Goal: Transaction & Acquisition: Purchase product/service

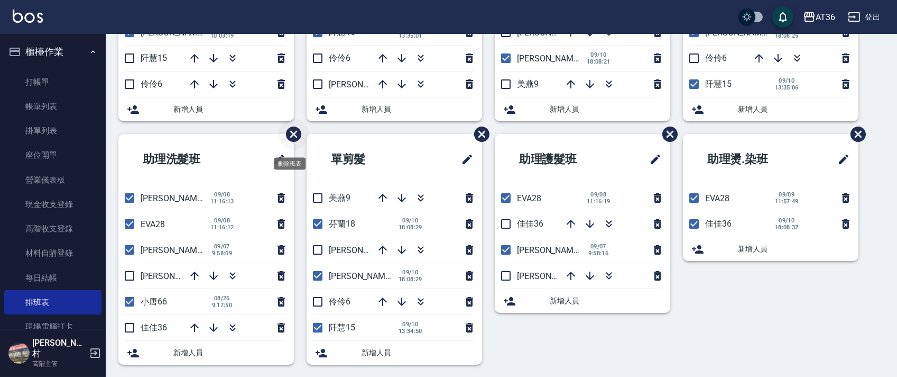
scroll to position [198, 0]
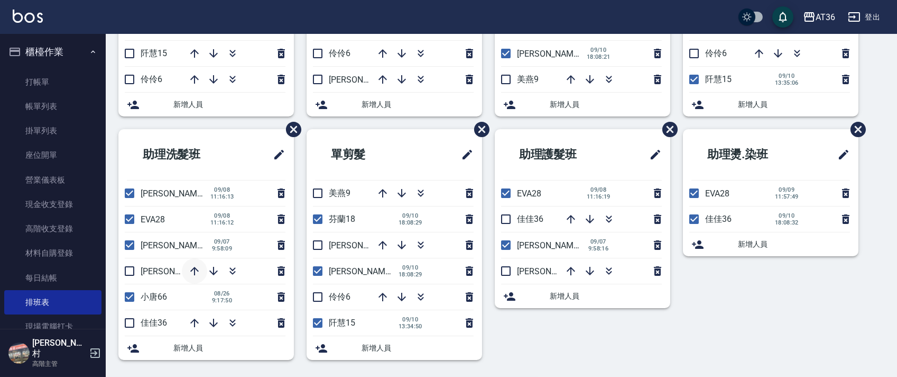
click at [198, 270] on icon "button" at bounding box center [194, 270] width 13 height 13
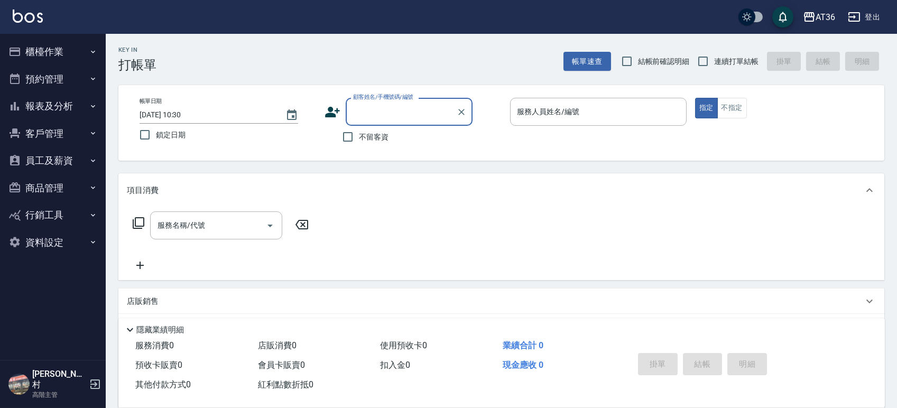
click at [50, 52] on button "櫃檯作業" at bounding box center [52, 52] width 97 height 28
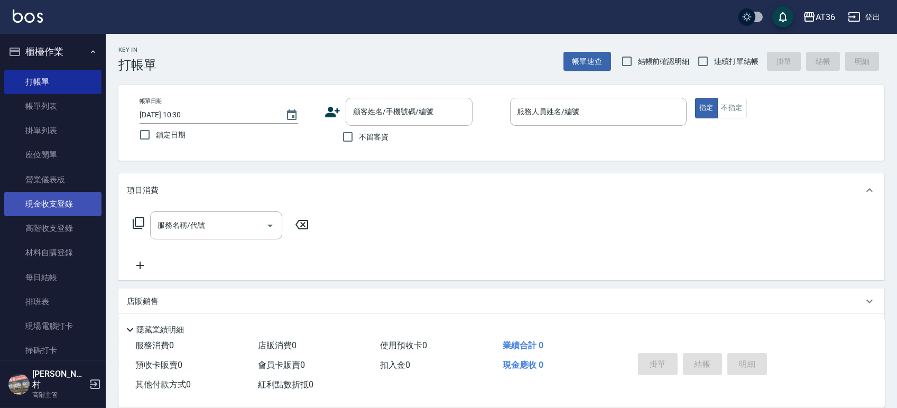
click at [50, 202] on link "現金收支登錄" at bounding box center [52, 204] width 97 height 24
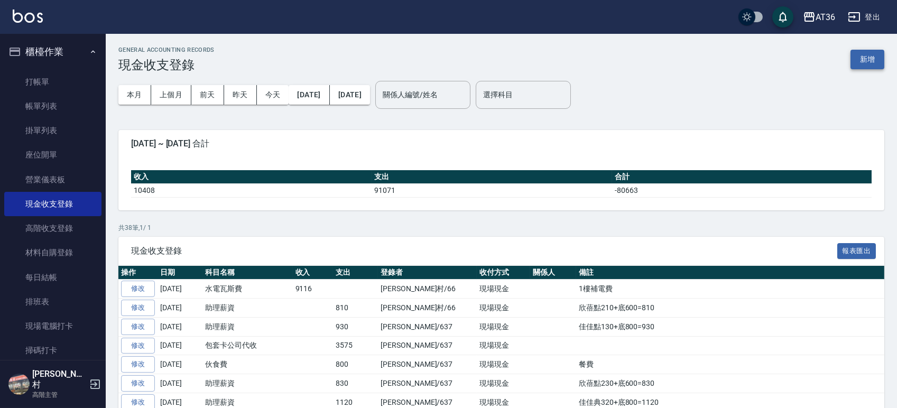
click at [867, 61] on button "新增" at bounding box center [868, 60] width 34 height 20
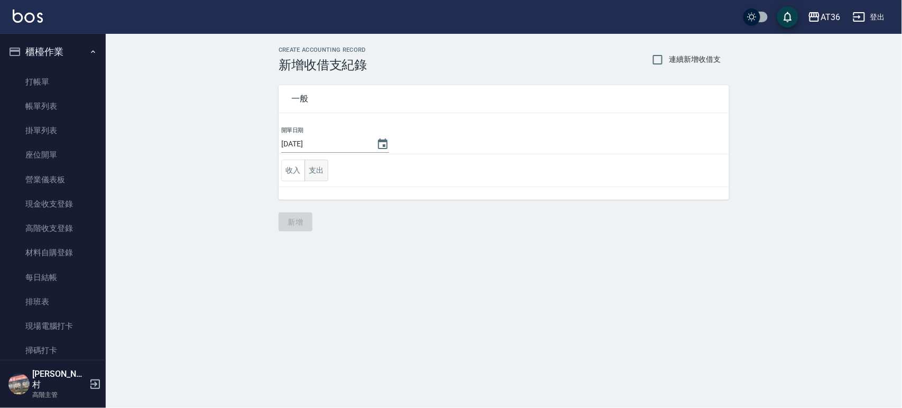
click at [317, 170] on button "支出" at bounding box center [317, 171] width 24 height 22
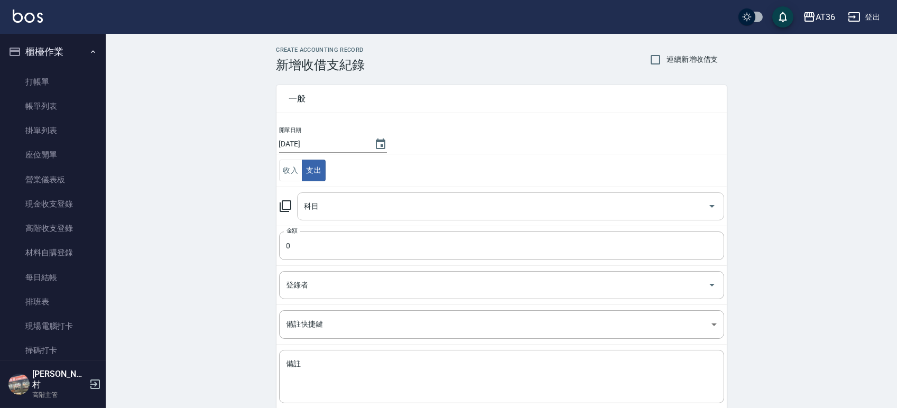
click at [396, 203] on input "科目" at bounding box center [503, 206] width 402 height 19
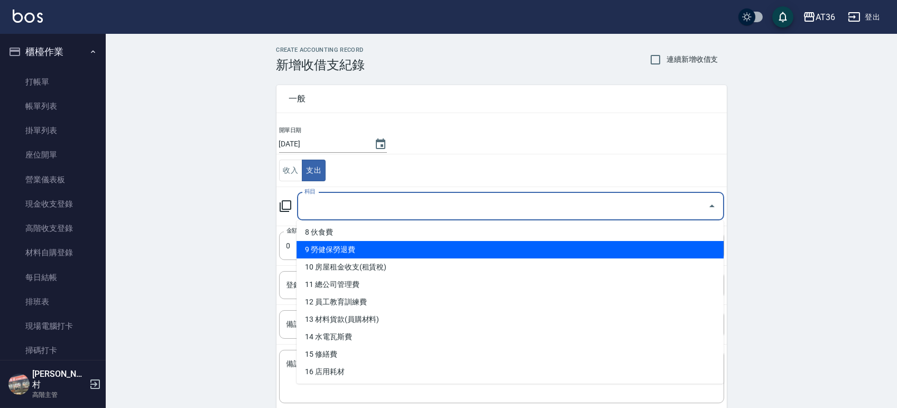
scroll to position [212, 0]
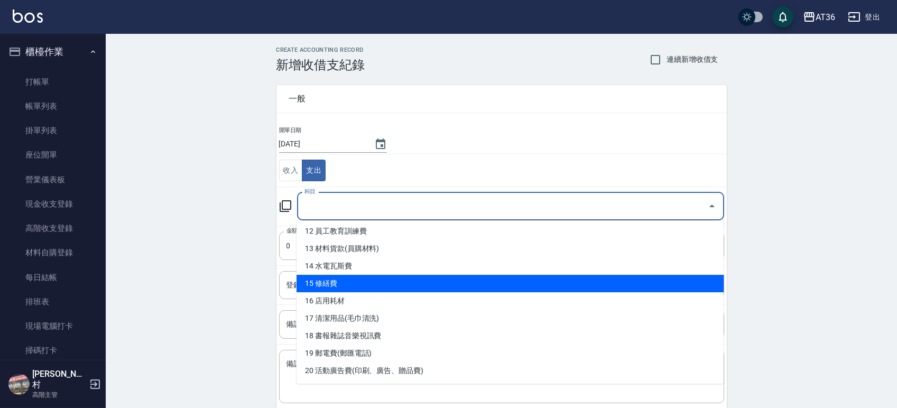
click at [403, 285] on li "15 修繕費" at bounding box center [510, 283] width 427 height 17
type input "15 修繕費"
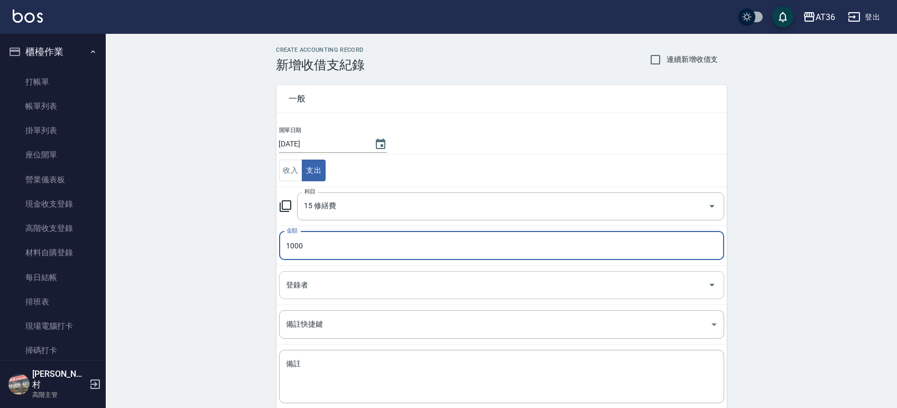
type input "1000"
click at [397, 286] on input "登錄者" at bounding box center [494, 285] width 420 height 19
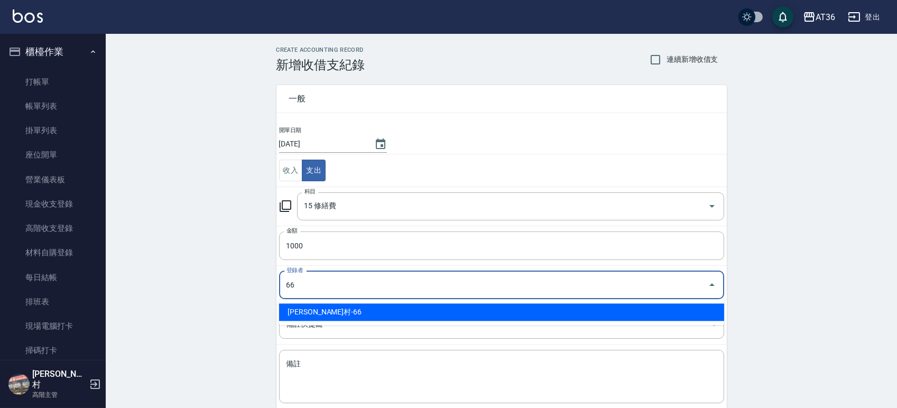
type input "[PERSON_NAME]村-66"
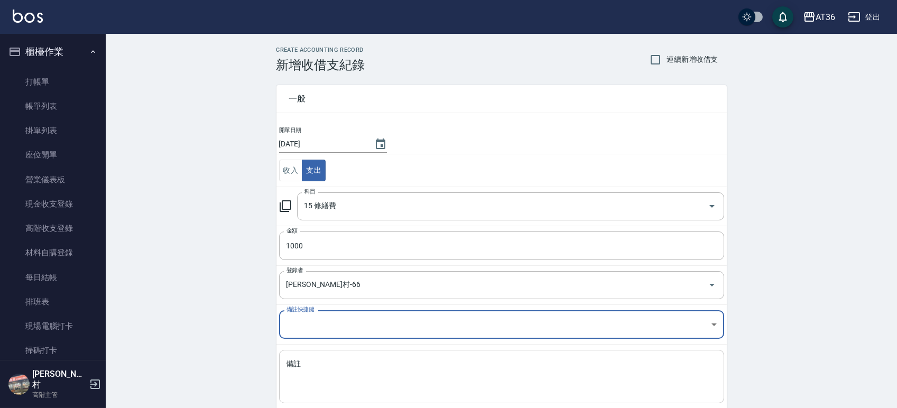
click at [361, 375] on textarea "備註" at bounding box center [502, 377] width 430 height 36
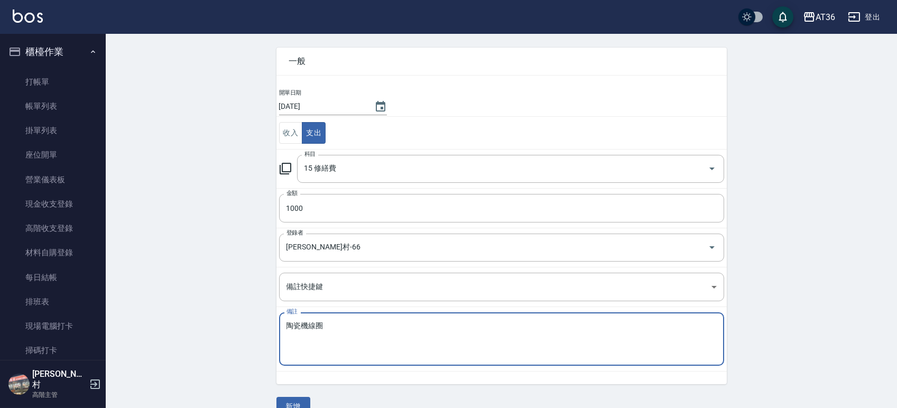
scroll to position [58, 0]
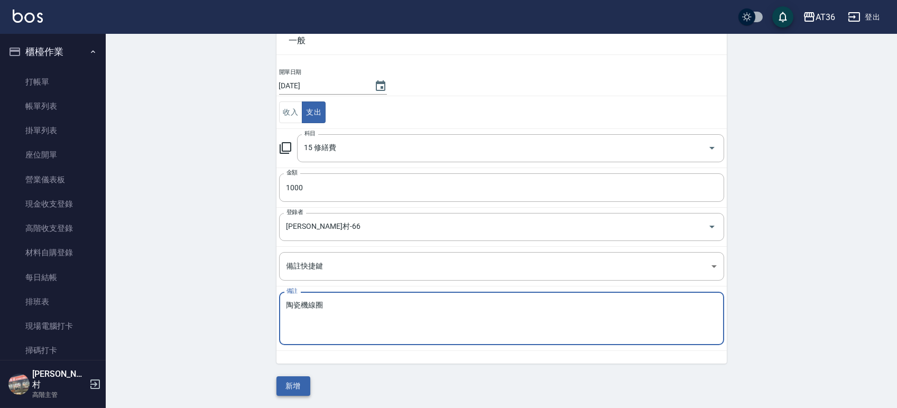
type textarea "陶瓷機線圈"
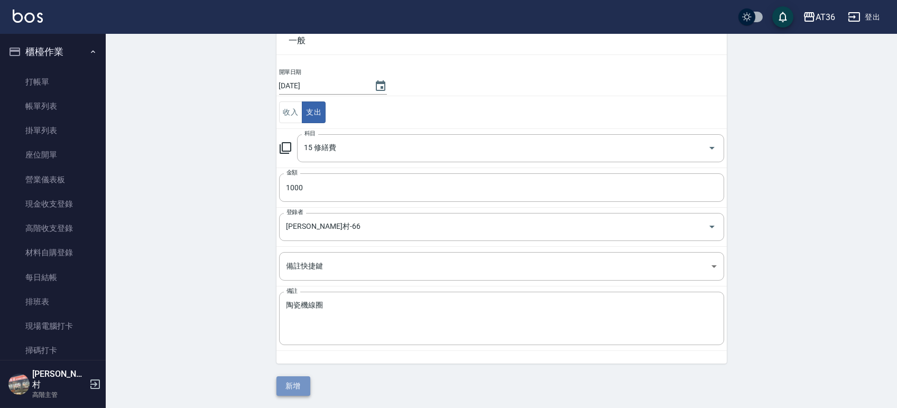
click at [289, 382] on button "新增" at bounding box center [294, 387] width 34 height 20
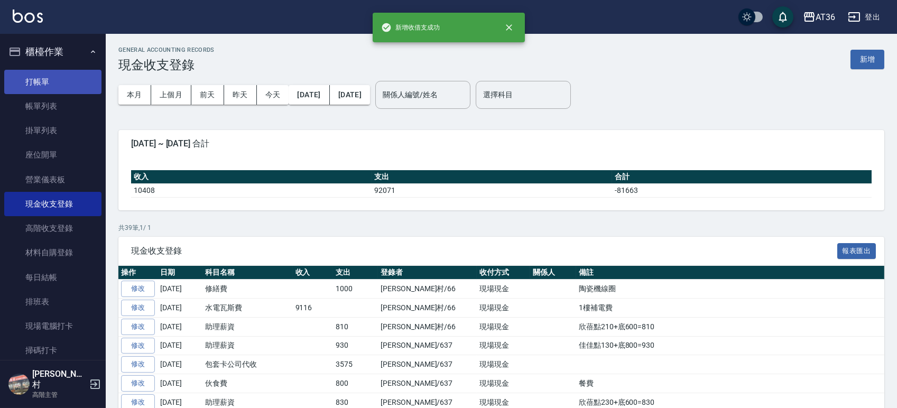
click at [37, 85] on link "打帳單" at bounding box center [52, 82] width 97 height 24
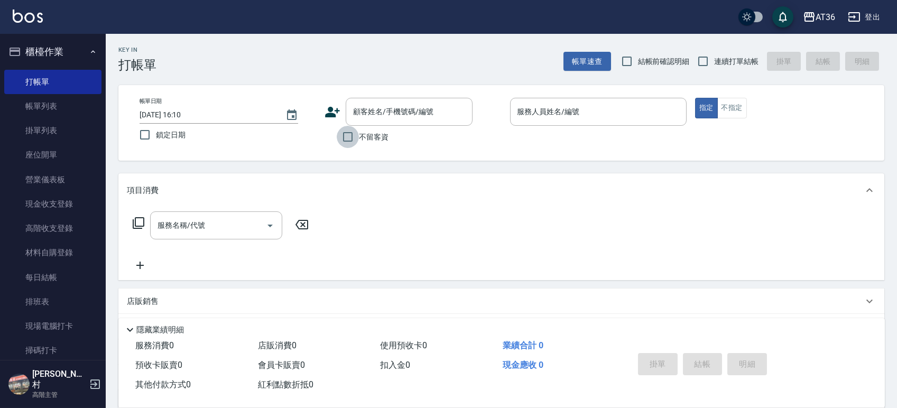
click at [348, 137] on input "不留客資" at bounding box center [348, 137] width 22 height 22
checkbox input "true"
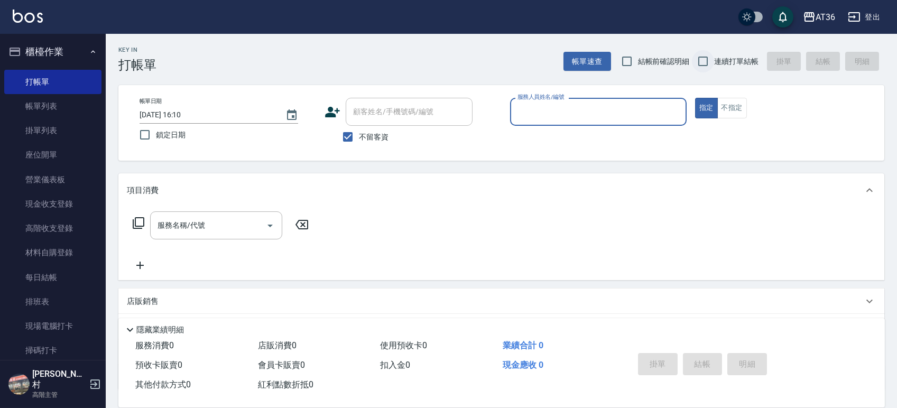
click at [699, 62] on input "連續打單結帳" at bounding box center [703, 61] width 22 height 22
checkbox input "true"
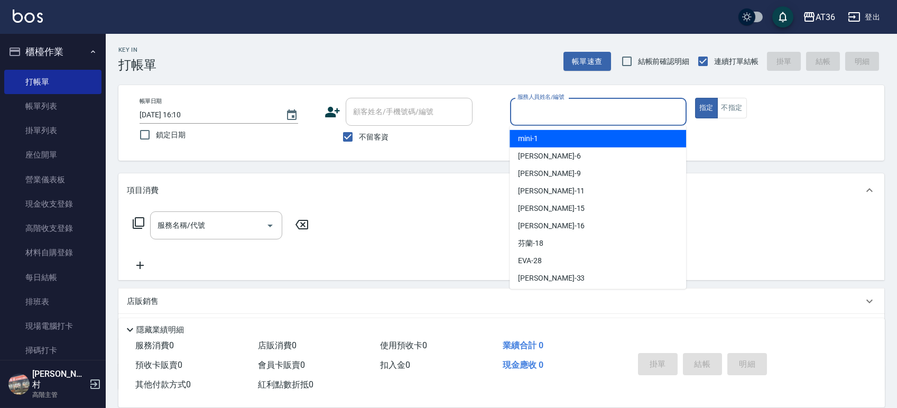
click at [612, 120] on input "服務人員姓名/編號" at bounding box center [598, 112] width 167 height 19
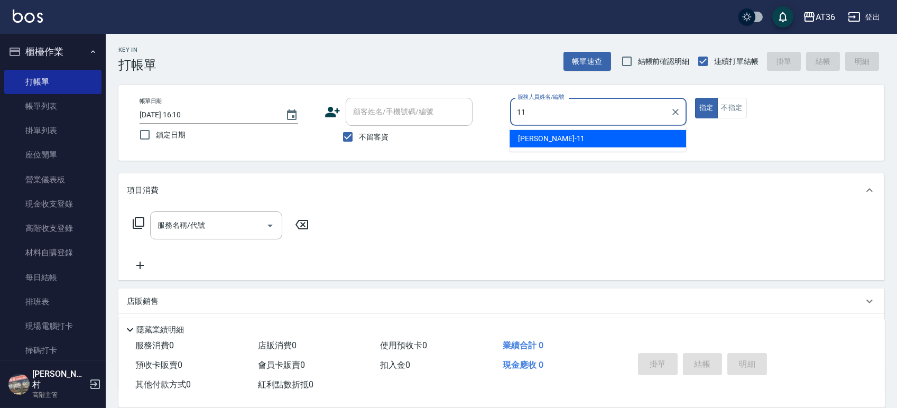
type input "11"
type button "true"
type input "[PERSON_NAME]-11"
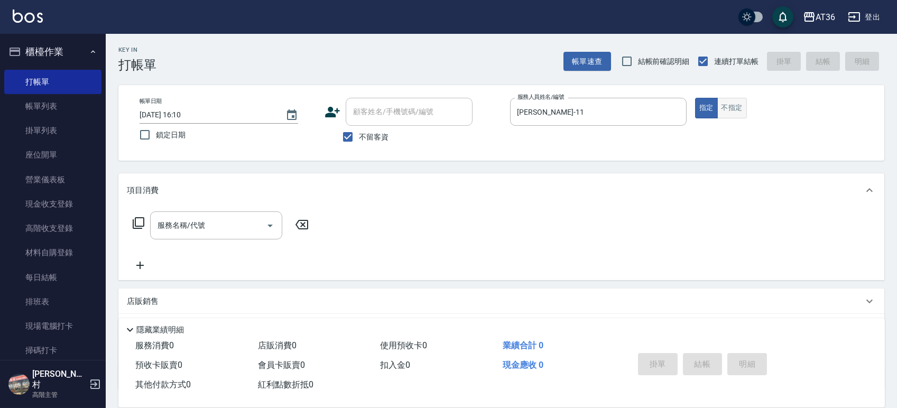
click at [724, 106] on button "不指定" at bounding box center [733, 108] width 30 height 21
type button "false"
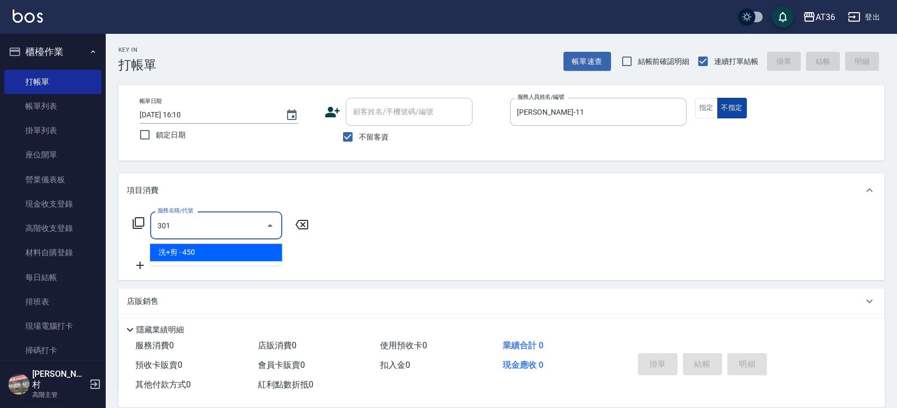
type input "洗+剪(301)"
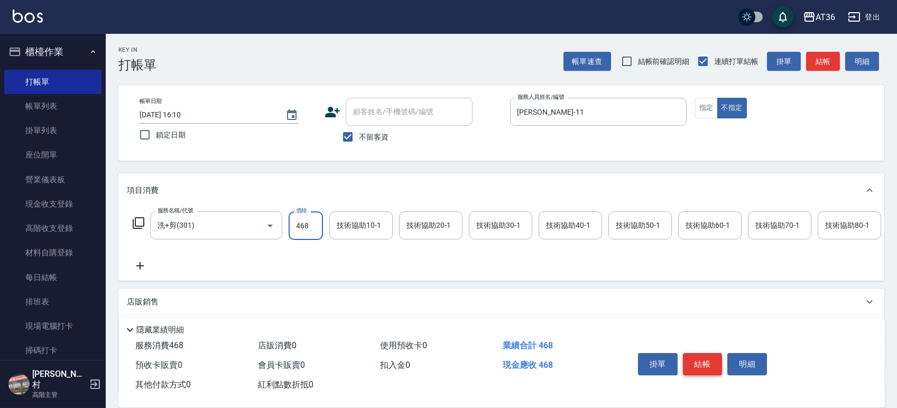
type input "468"
click at [712, 355] on button "結帳" at bounding box center [703, 364] width 40 height 22
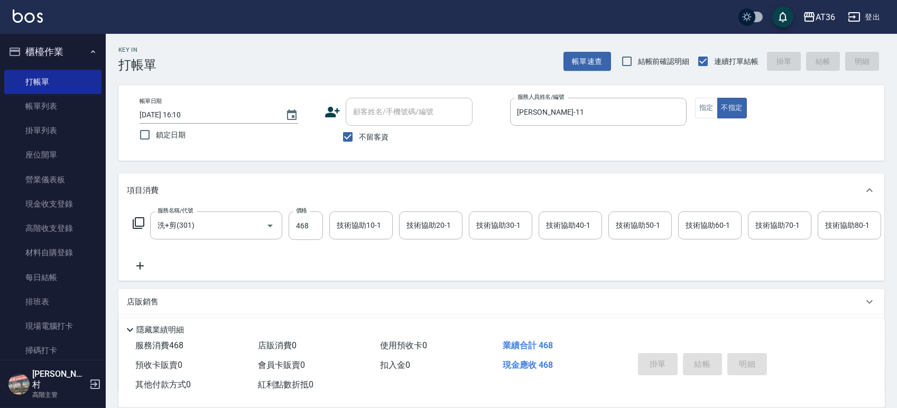
type input "[DATE] 16:27"
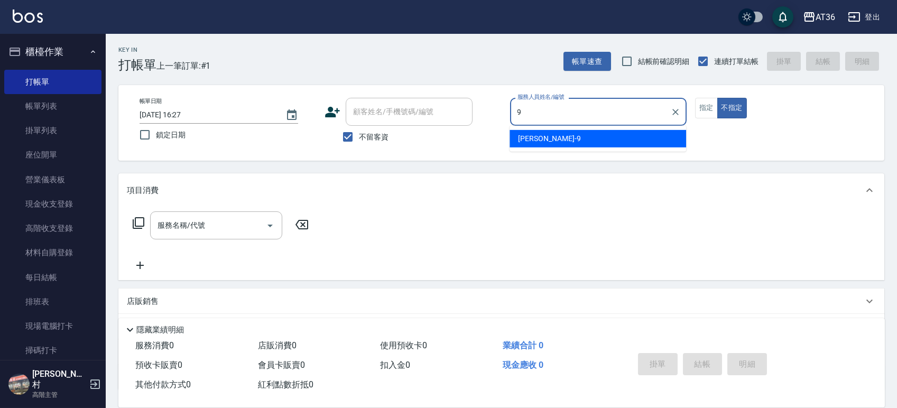
type input "美燕-9"
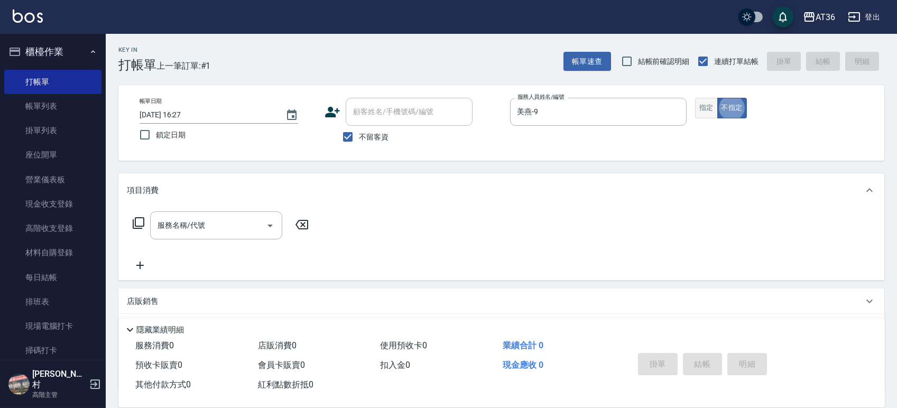
click at [701, 112] on button "指定" at bounding box center [706, 108] width 23 height 21
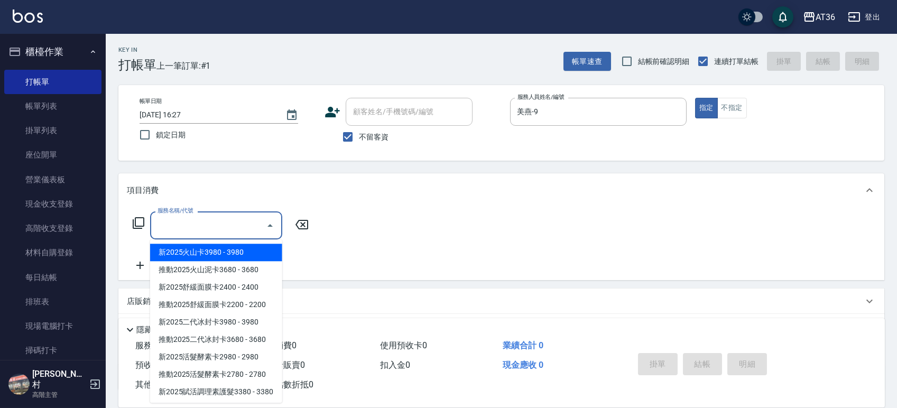
click at [187, 222] on input "服務名稱/代號" at bounding box center [208, 225] width 107 height 19
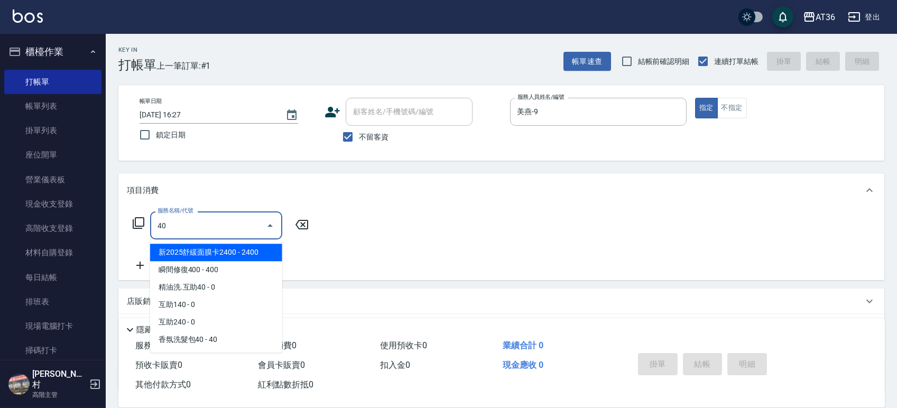
type input "4"
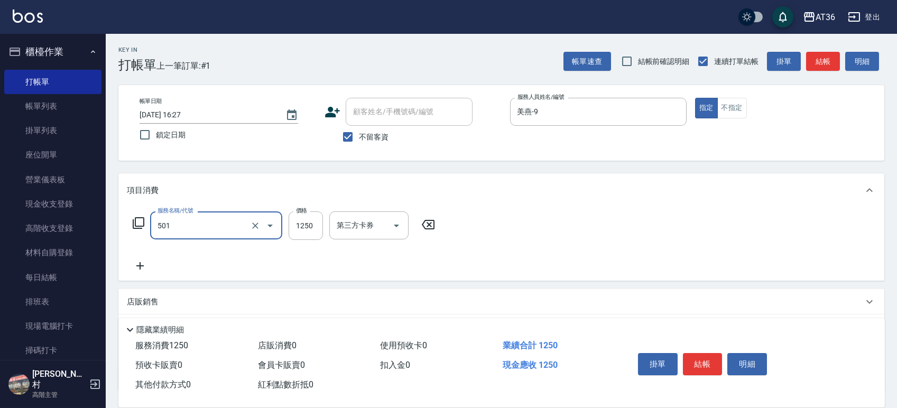
type input "染髮(501)"
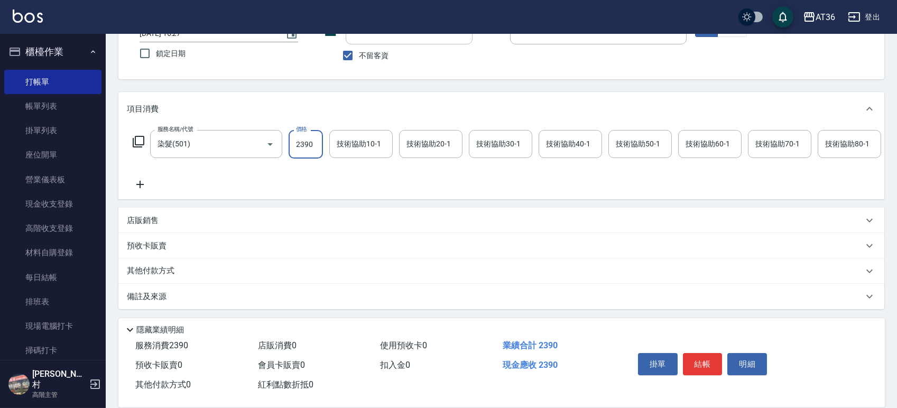
scroll to position [93, 0]
type input "2390"
click at [151, 269] on p "其他付款方式" at bounding box center [153, 271] width 53 height 12
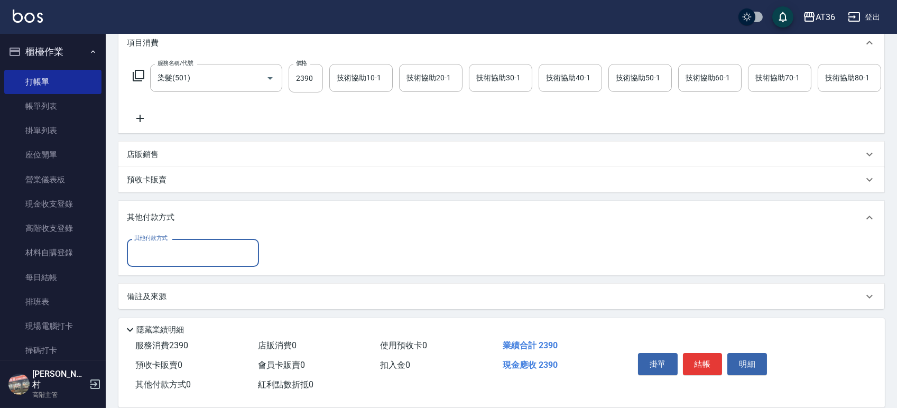
scroll to position [159, 0]
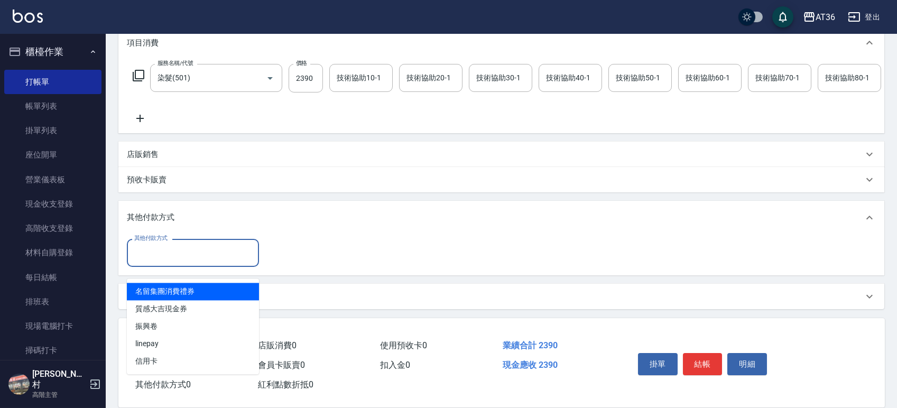
click at [158, 251] on input "其他付款方式" at bounding box center [193, 253] width 123 height 19
click at [158, 283] on span "名留集團消費禮券" at bounding box center [193, 291] width 132 height 17
type input "名留集團消費禮券"
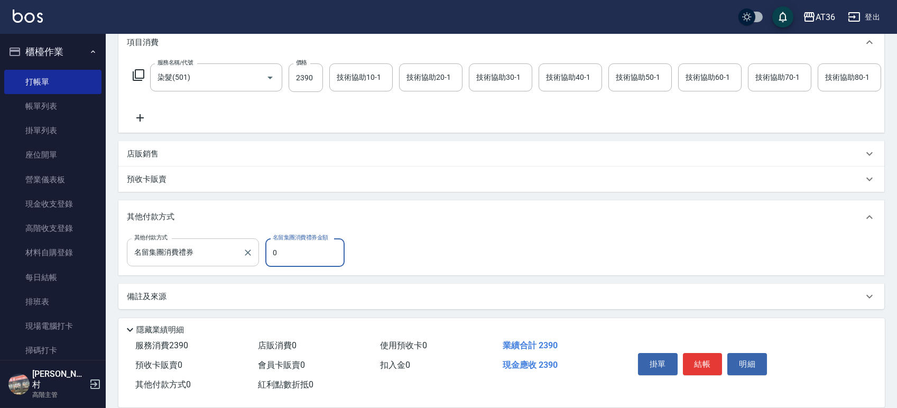
drag, startPoint x: 291, startPoint y: 252, endPoint x: 257, endPoint y: 253, distance: 33.9
click at [257, 253] on div "其他付款方式 名留集團消費禮券 其他付款方式 名留集團消費禮券金額 0 名留集團消費禮券金額" at bounding box center [239, 253] width 224 height 29
type input "500"
click at [181, 276] on div "項目消費 服務名稱/代號 染髮(501) 服務名稱/代號 價格 2390 價格 技術協助10-1 技術協助10-1 技術協助20-1 技術協助20-1 技術協…" at bounding box center [501, 167] width 766 height 284
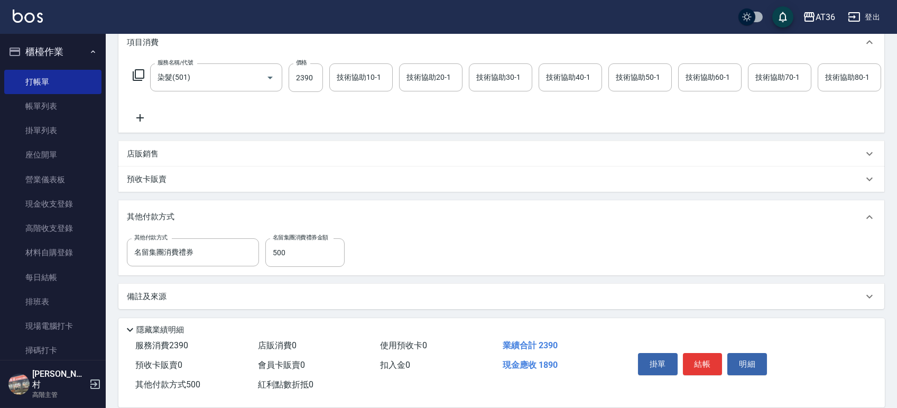
click at [391, 255] on div "其他付款方式 名留集團消費禮券 其他付款方式 名留集團消費禮券金額 500 名留集團消費禮券金額" at bounding box center [501, 253] width 749 height 29
click at [336, 254] on input "500" at bounding box center [304, 253] width 79 height 29
click at [471, 281] on div "項目消費 服務名稱/代號 染髮(501) 服務名稱/代號 價格 2390 價格 技術協助10-1 技術協助10-1 技術協助20-1 技術協助20-1 技術協…" at bounding box center [501, 167] width 766 height 284
drag, startPoint x: 251, startPoint y: 255, endPoint x: 231, endPoint y: 255, distance: 20.6
click at [250, 255] on icon "Clear" at bounding box center [248, 253] width 11 height 11
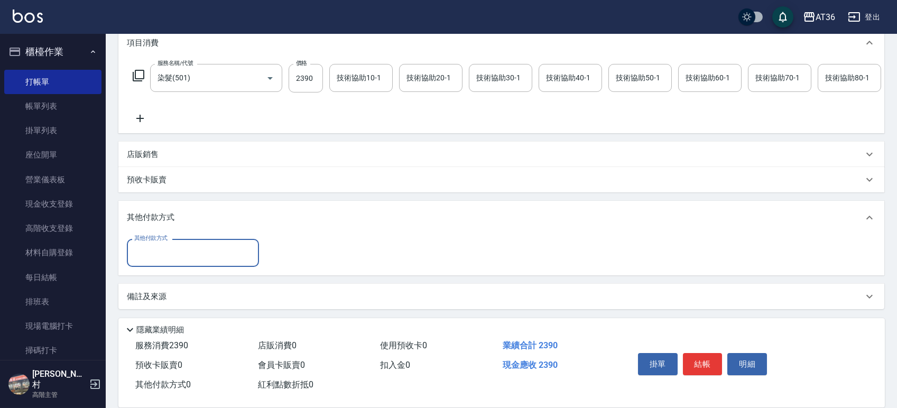
scroll to position [159, 0]
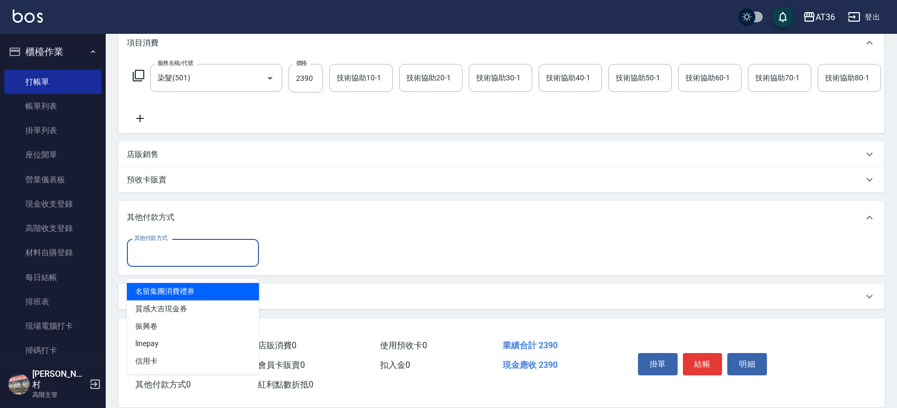
click at [215, 253] on input "其他付款方式" at bounding box center [193, 253] width 123 height 19
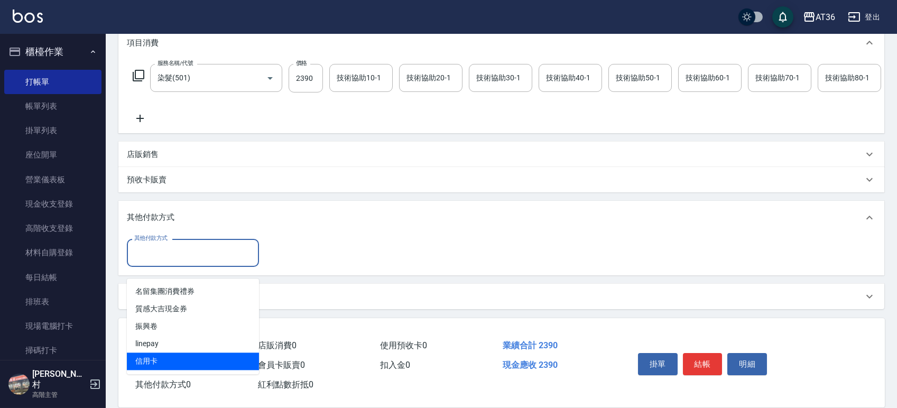
click at [164, 353] on span "信用卡" at bounding box center [193, 361] width 132 height 17
type input "信用卡"
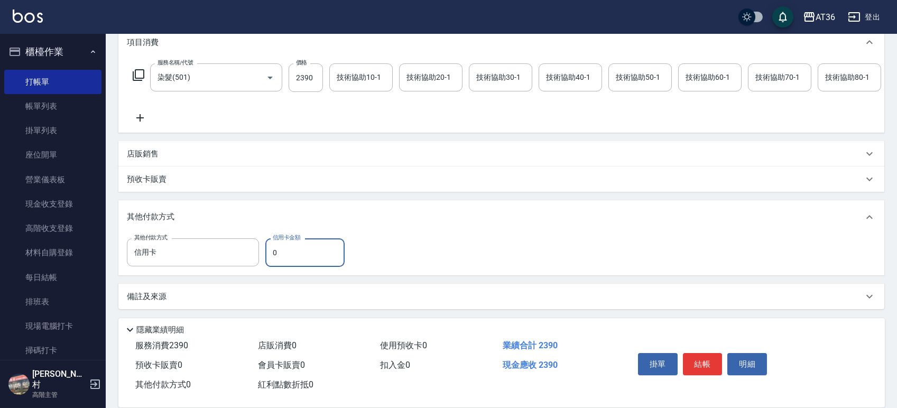
drag, startPoint x: 289, startPoint y: 246, endPoint x: 260, endPoint y: 253, distance: 29.3
click at [260, 253] on div "其他付款方式 信用卡 其他付款方式 信用卡金額 0 信用卡金額" at bounding box center [239, 253] width 224 height 29
type input "1890"
click at [709, 364] on button "結帳" at bounding box center [703, 364] width 40 height 22
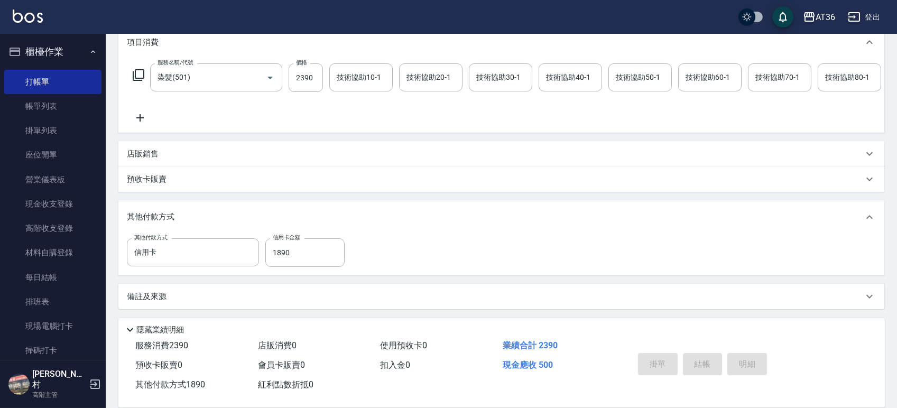
type input "[DATE] 16:29"
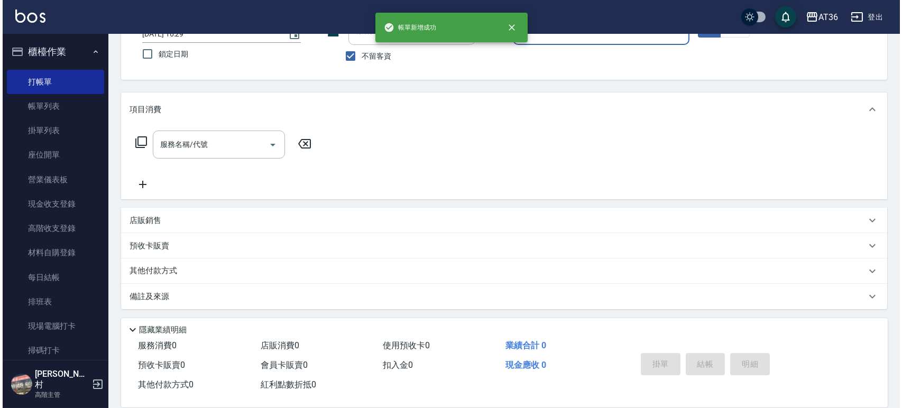
scroll to position [0, 0]
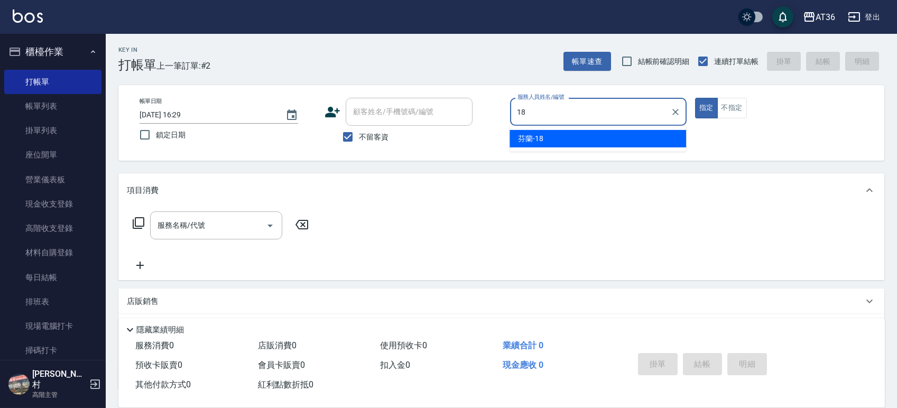
type input "芬蘭-18"
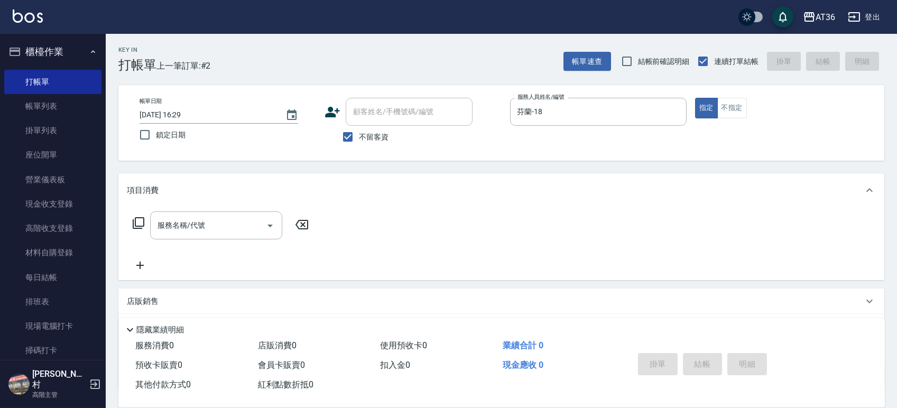
click at [139, 225] on icon at bounding box center [138, 223] width 13 height 13
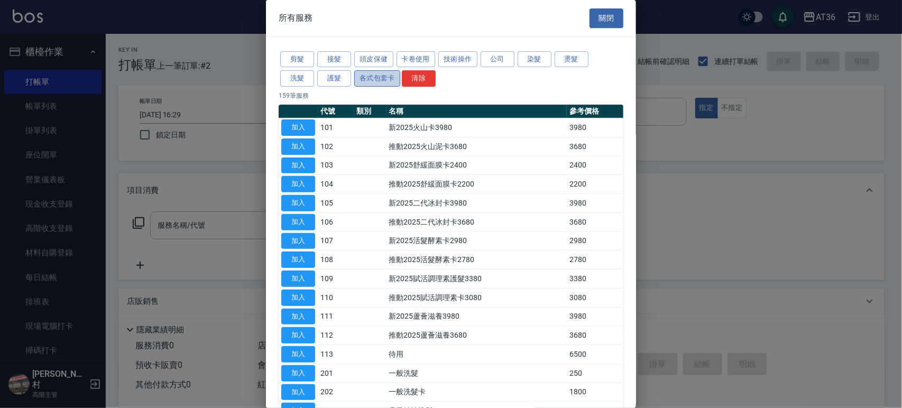
click at [382, 78] on button "各式包套卡" at bounding box center [377, 78] width 46 height 16
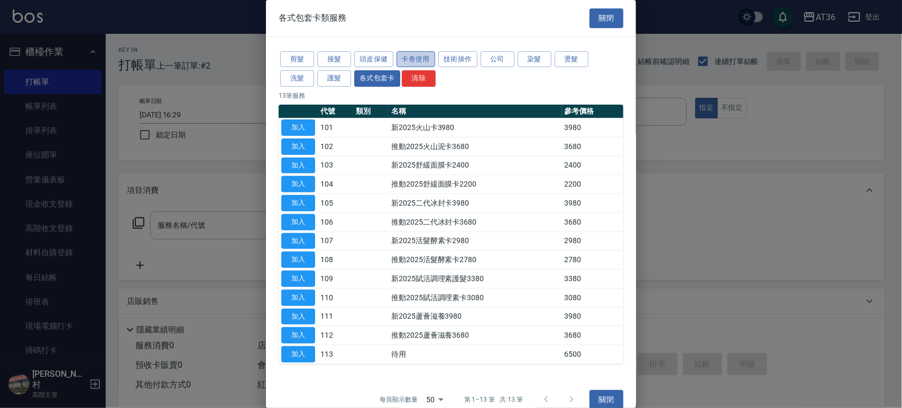
click at [427, 60] on button "卡卷使用" at bounding box center [416, 59] width 39 height 16
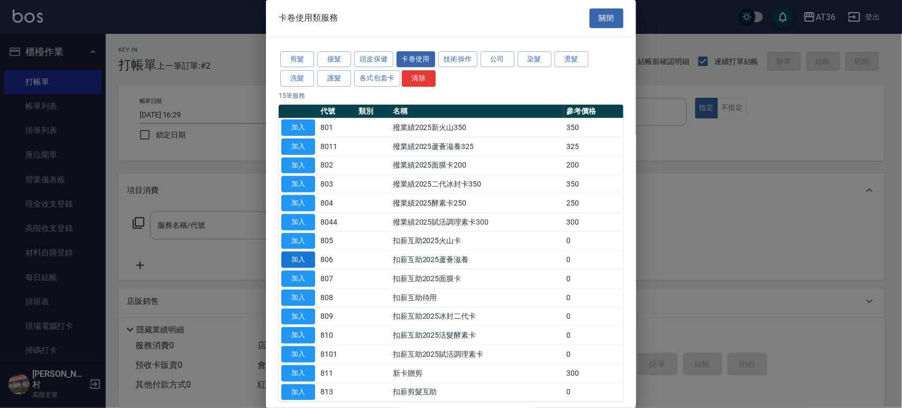
click at [309, 253] on button "加入" at bounding box center [298, 260] width 34 height 16
type input "扣薪互助2025蘆薈滋養(806)"
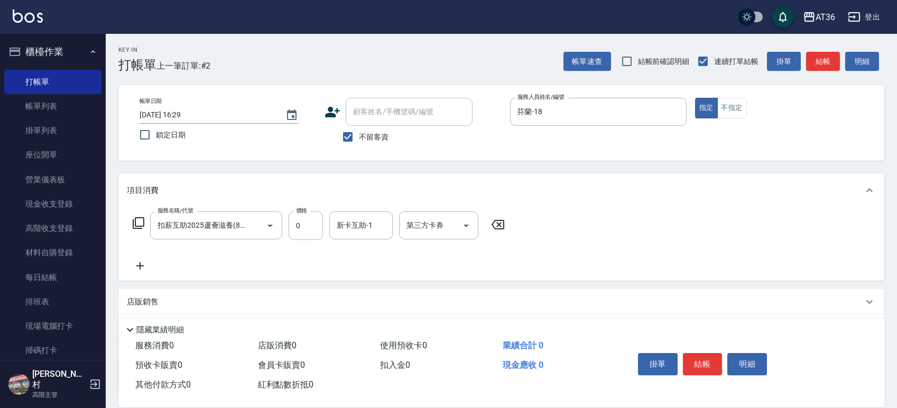
click at [138, 225] on icon at bounding box center [138, 223] width 13 height 13
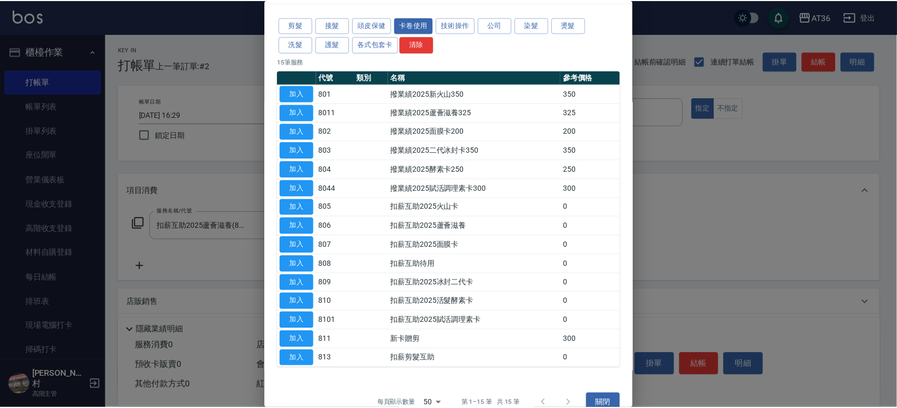
scroll to position [52, 0]
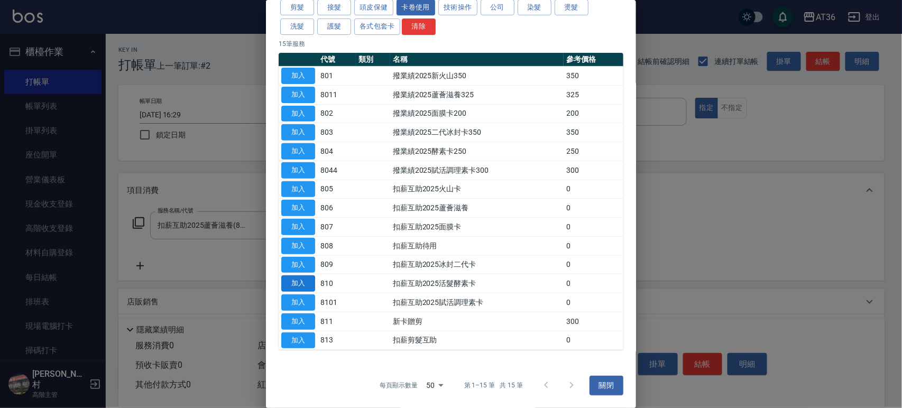
click at [291, 281] on button "加入" at bounding box center [298, 284] width 34 height 16
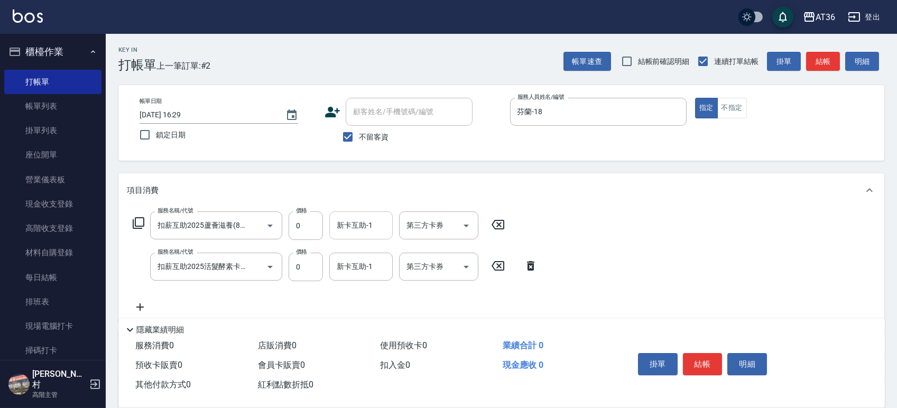
click at [369, 227] on div "新卡互助-1 新卡互助-1" at bounding box center [360, 226] width 63 height 28
type input "美燕-9"
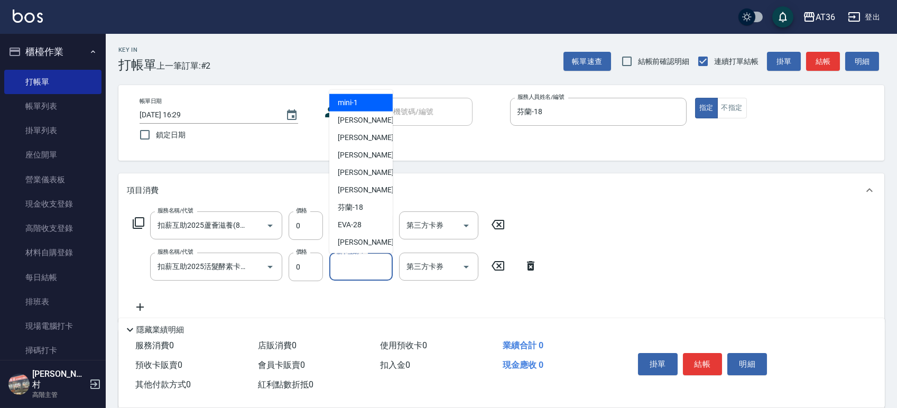
click at [365, 271] on div "新卡互助-1 新卡互助-1" at bounding box center [360, 267] width 63 height 28
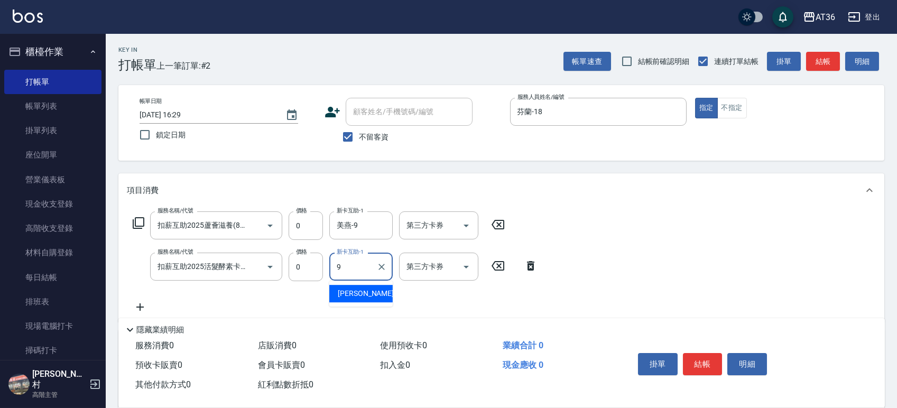
type input "美燕-9"
click at [709, 367] on button "結帳" at bounding box center [703, 364] width 40 height 22
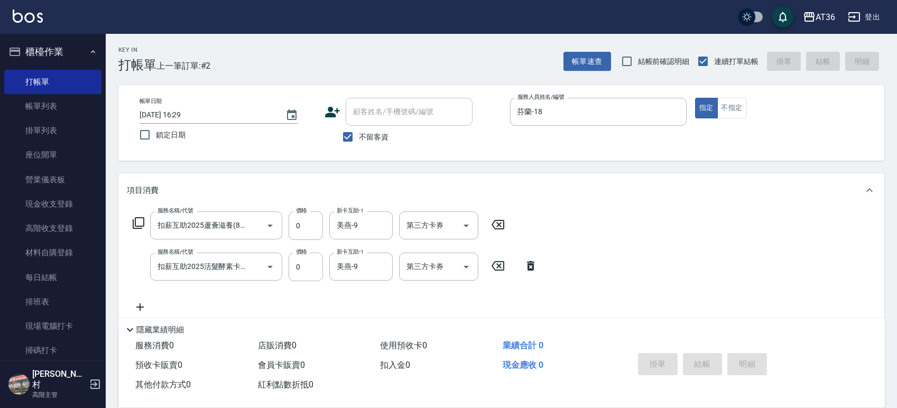
type input "[DATE] 16:30"
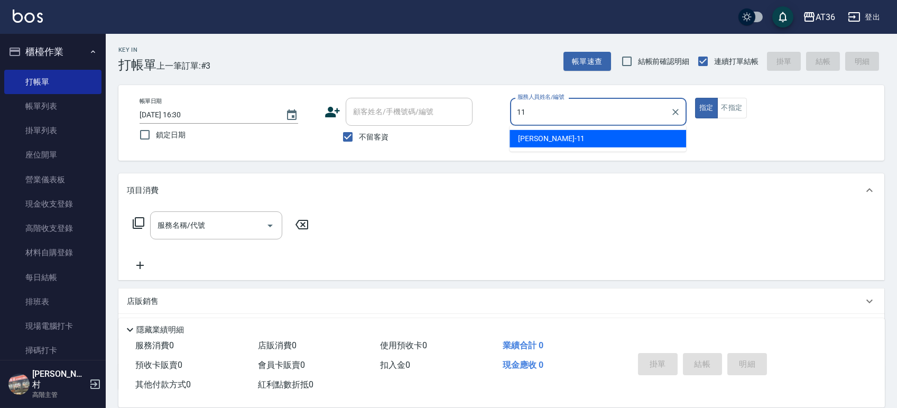
type input "[PERSON_NAME]-11"
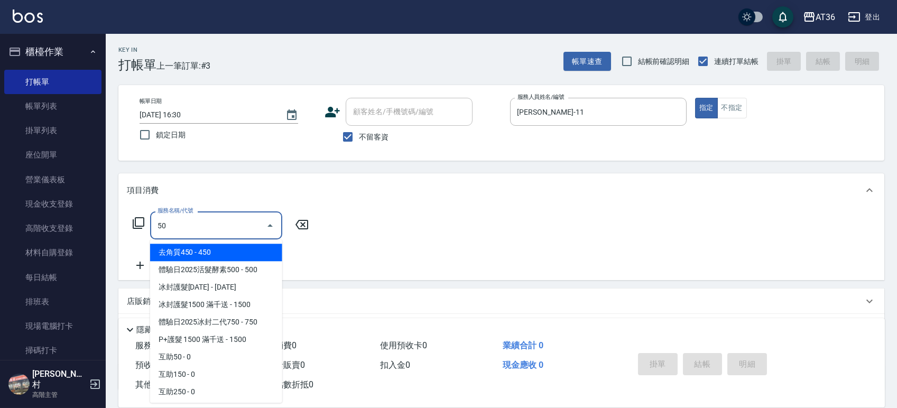
type input "5"
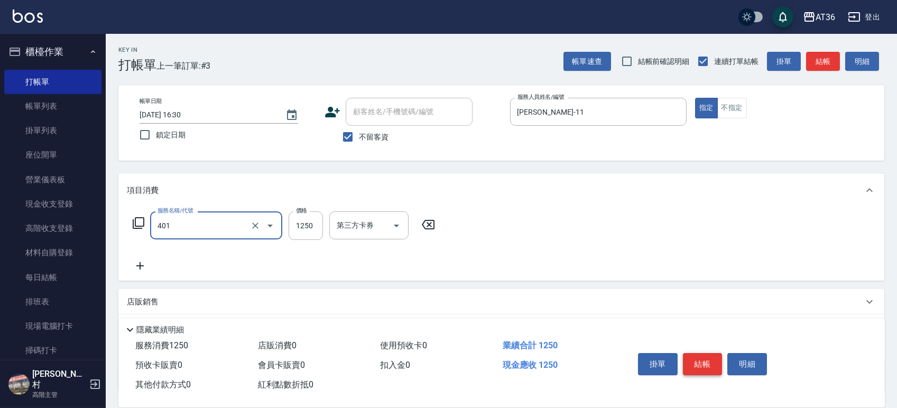
type input "燙髮(401)"
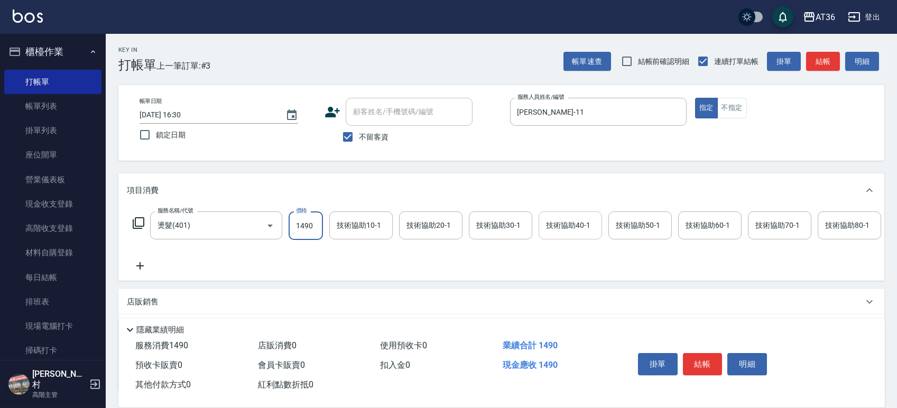
type input "1490"
click at [573, 227] on input "技術協助40-1" at bounding box center [571, 225] width 54 height 19
type input "佳佳-36"
click at [712, 369] on button "結帳" at bounding box center [703, 364] width 40 height 22
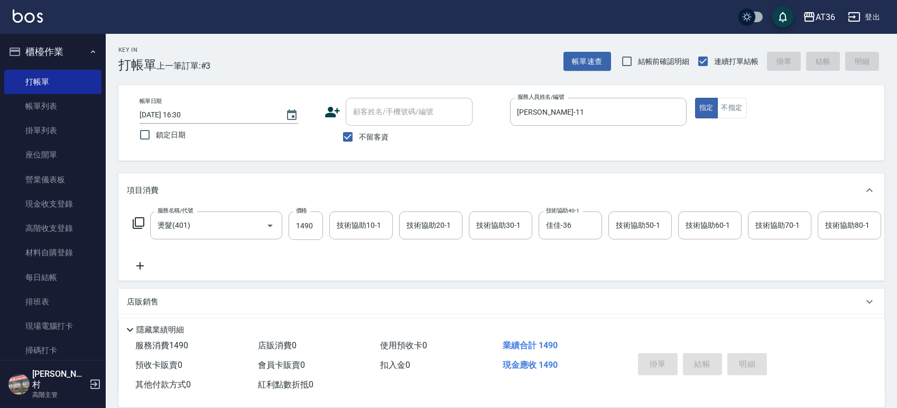
type input "[DATE] 16:31"
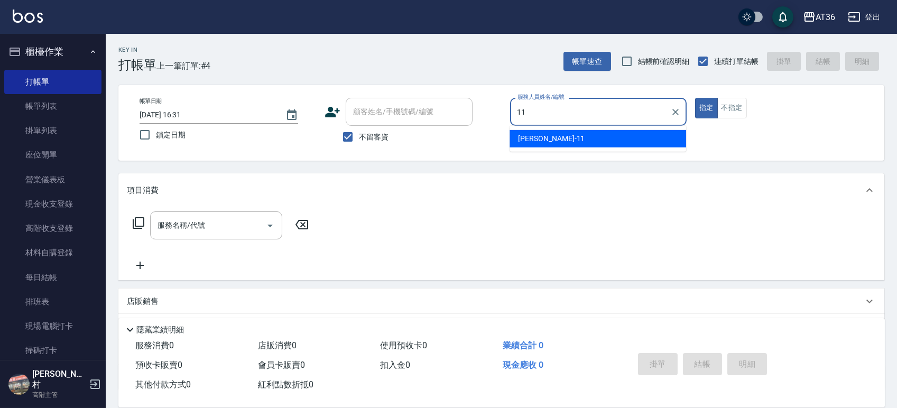
type input "[PERSON_NAME]-11"
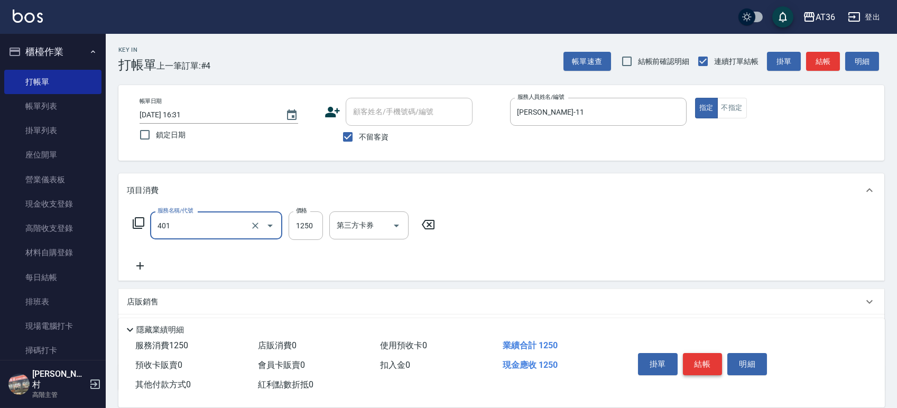
type input "燙髮(401)"
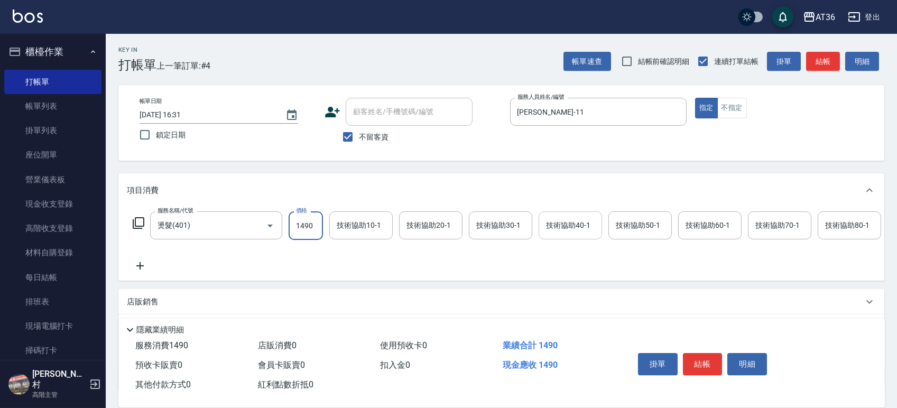
type input "1490"
click at [572, 221] on div "技術協助40-1 技術協助40-1" at bounding box center [570, 226] width 63 height 28
type input "[PERSON_NAME]-56"
click at [707, 366] on button "結帳" at bounding box center [703, 364] width 40 height 22
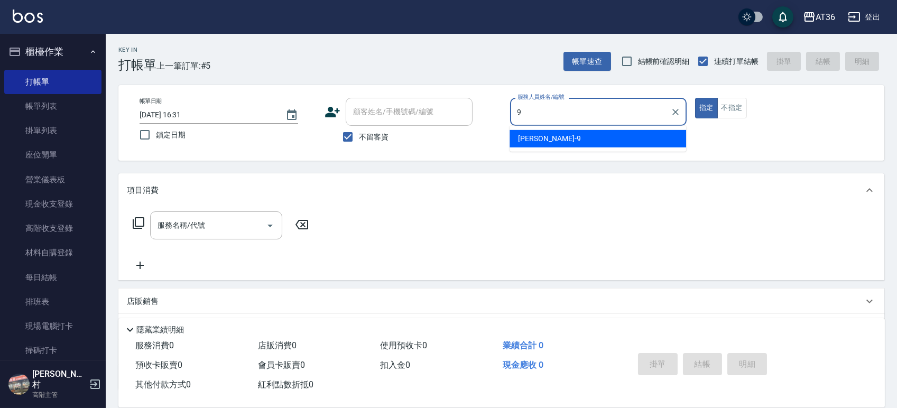
type input "美燕-9"
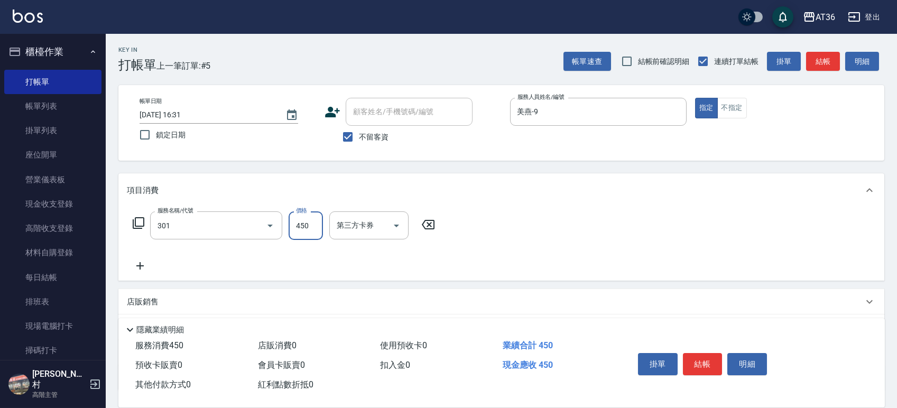
type input "洗+剪(301)"
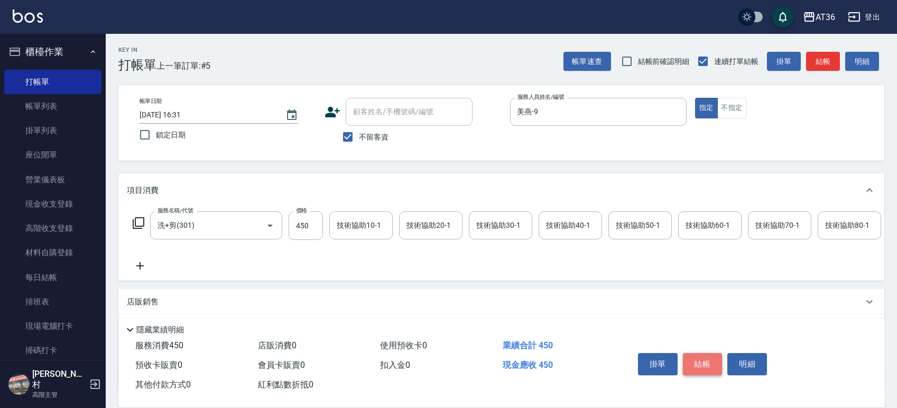
click at [708, 364] on button "結帳" at bounding box center [703, 364] width 40 height 22
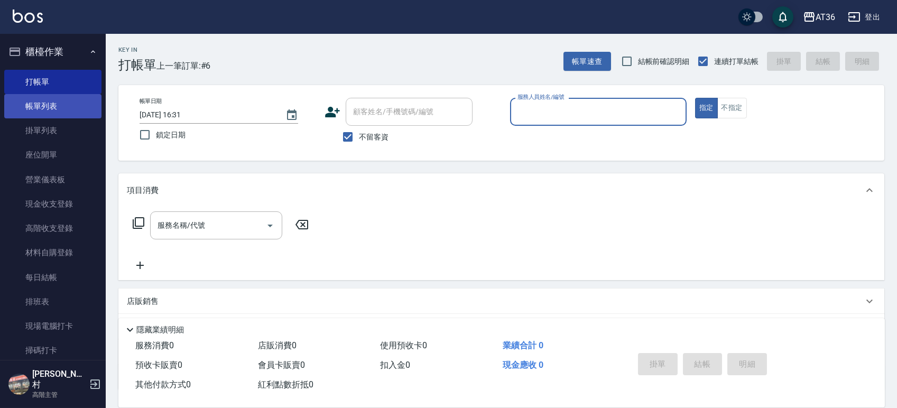
click at [47, 105] on link "帳單列表" at bounding box center [52, 106] width 97 height 24
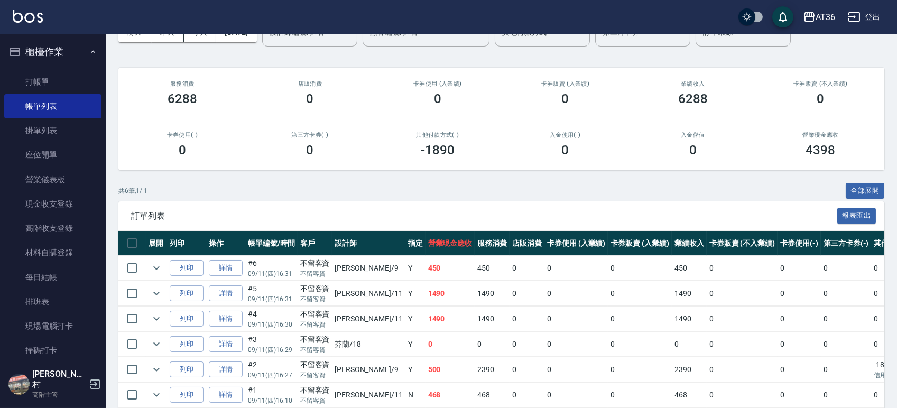
scroll to position [115, 0]
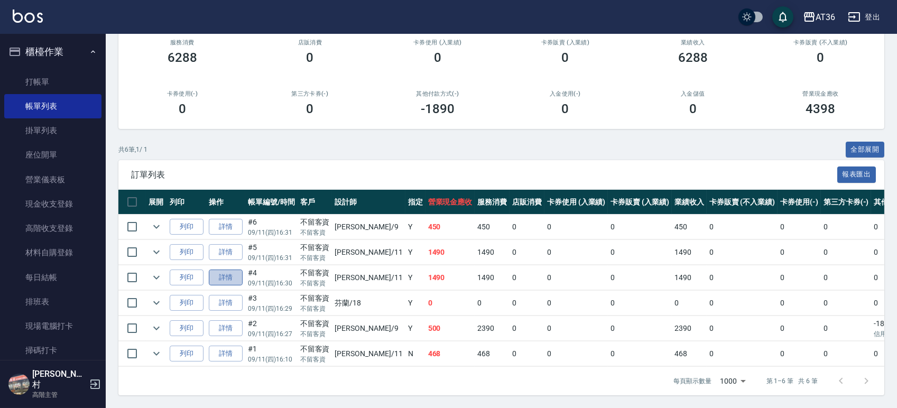
click at [224, 270] on link "詳情" at bounding box center [226, 278] width 34 height 16
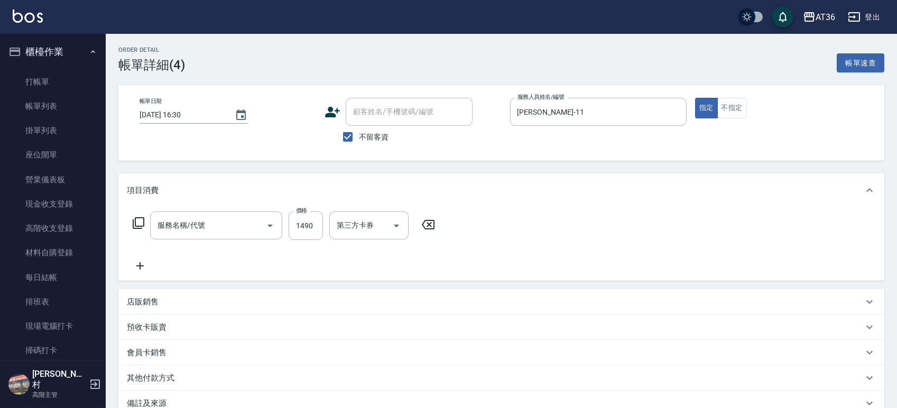
type input "[DATE] 16:30"
checkbox input "true"
type input "[PERSON_NAME]-11"
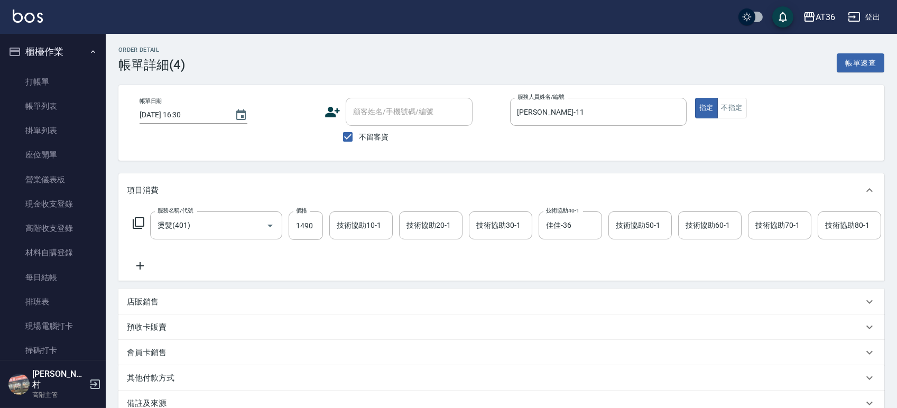
type input "燙髮(401)"
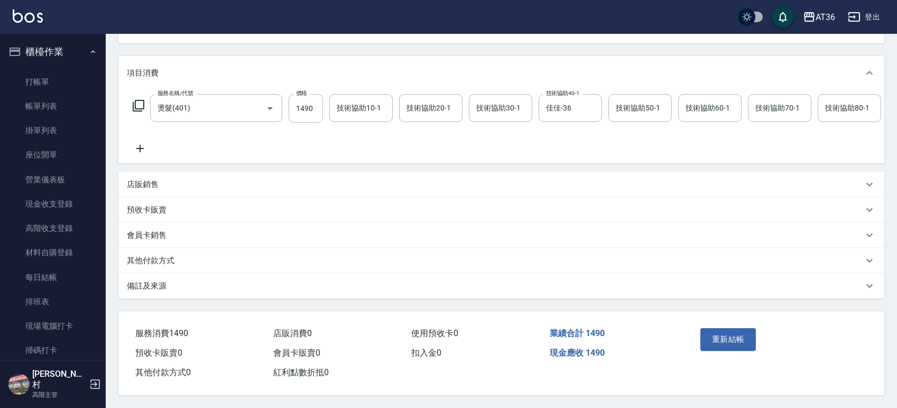
click at [160, 267] on p "其他付款方式" at bounding box center [151, 260] width 48 height 11
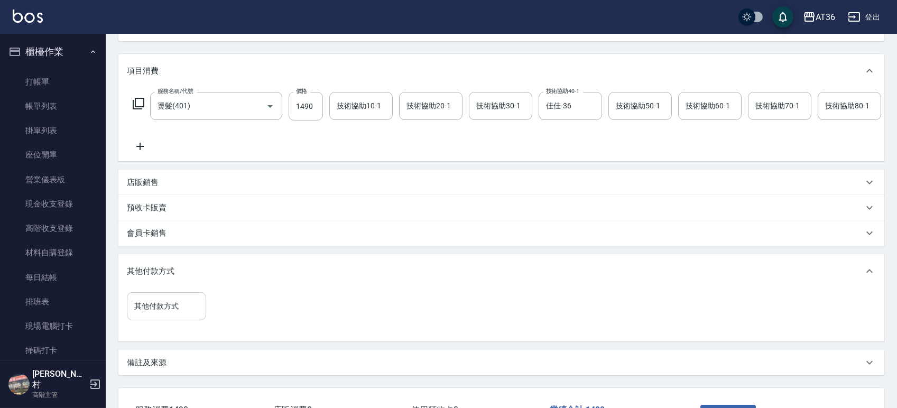
click at [163, 315] on input "其他付款方式" at bounding box center [167, 306] width 70 height 19
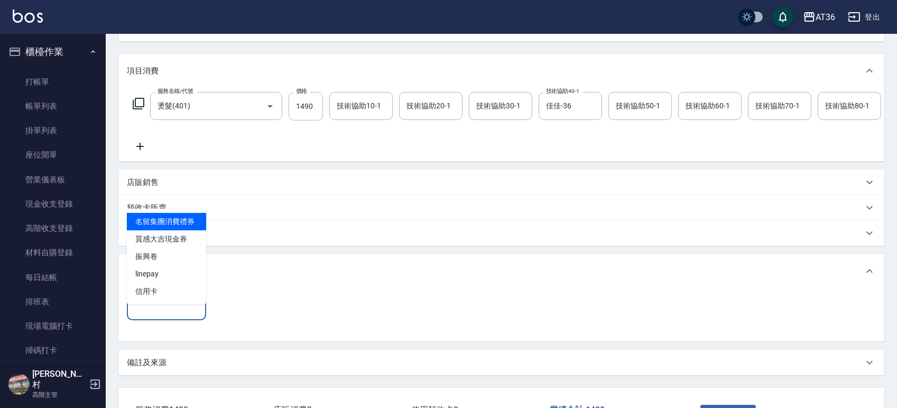
click at [159, 219] on span "名留集團消費禮券" at bounding box center [166, 221] width 79 height 17
type input "名留集團消費禮券"
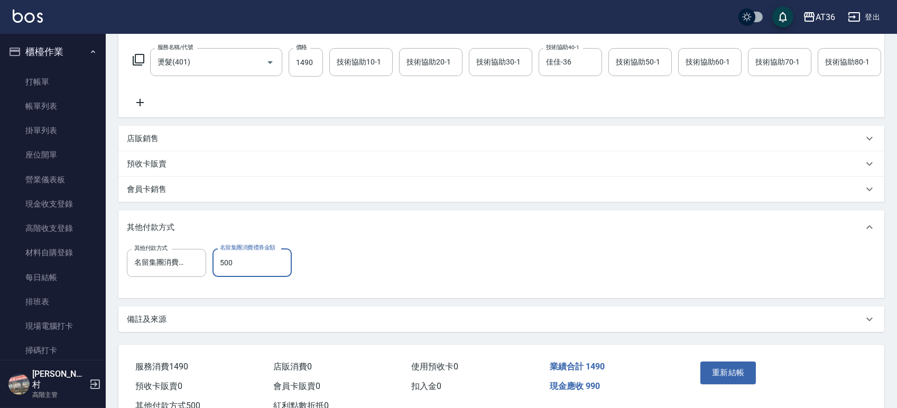
scroll to position [210, 0]
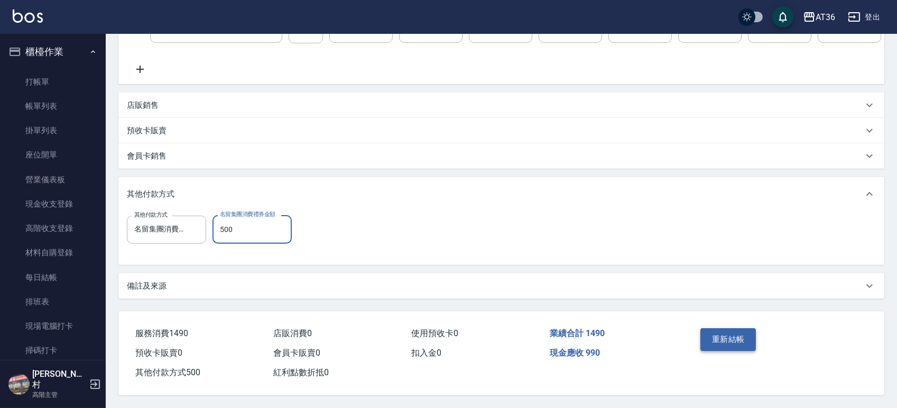
type input "500"
click at [716, 332] on button "重新結帳" at bounding box center [729, 339] width 56 height 22
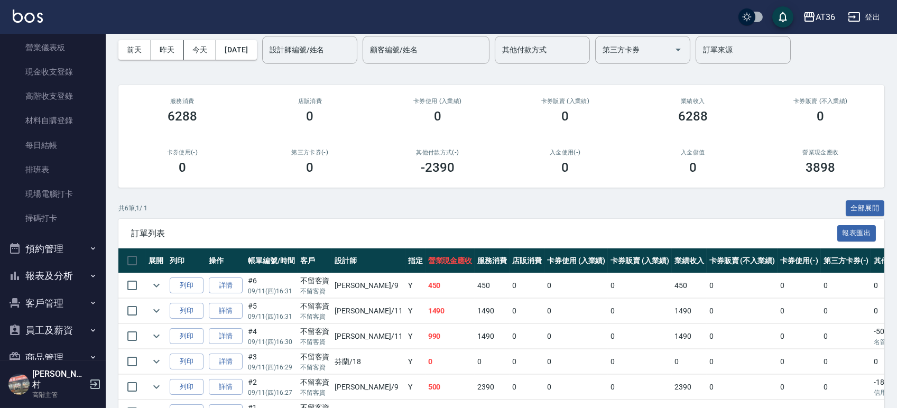
scroll to position [200, 0]
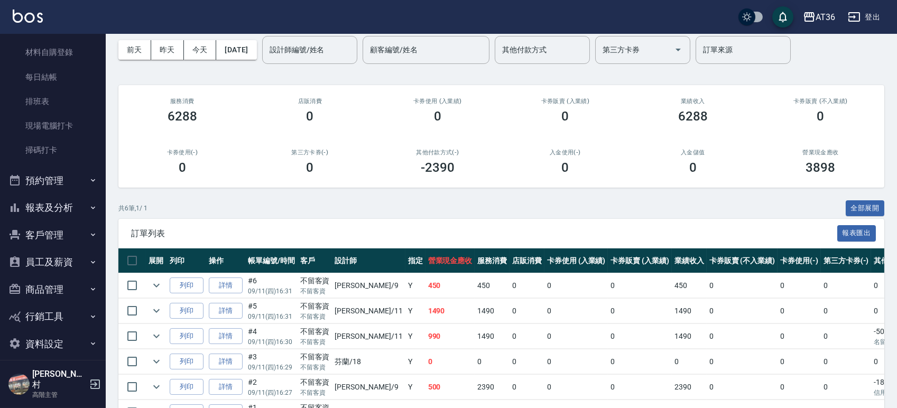
click at [43, 210] on button "報表及分析" at bounding box center [52, 208] width 97 height 28
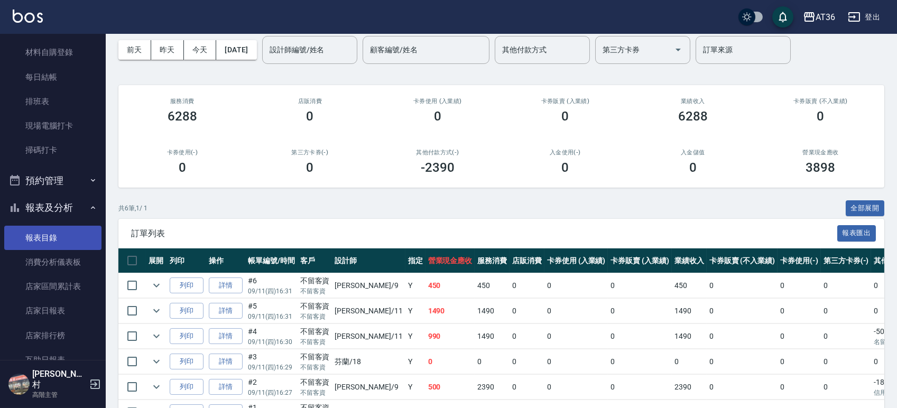
scroll to position [271, 0]
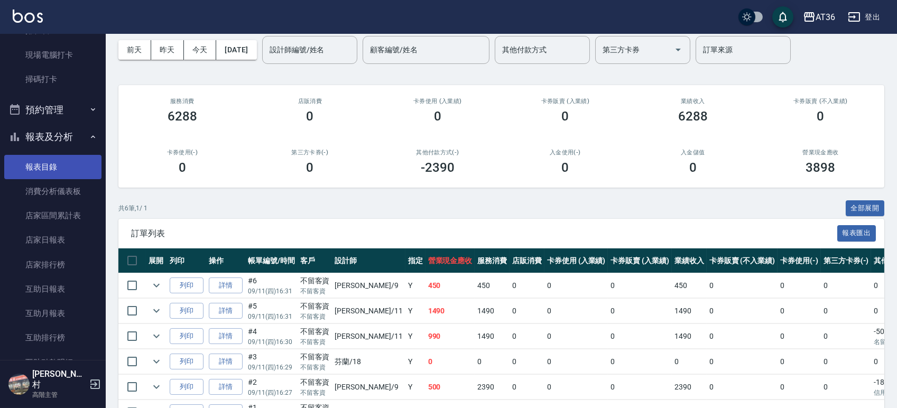
click at [43, 236] on link "店家日報表" at bounding box center [52, 240] width 97 height 24
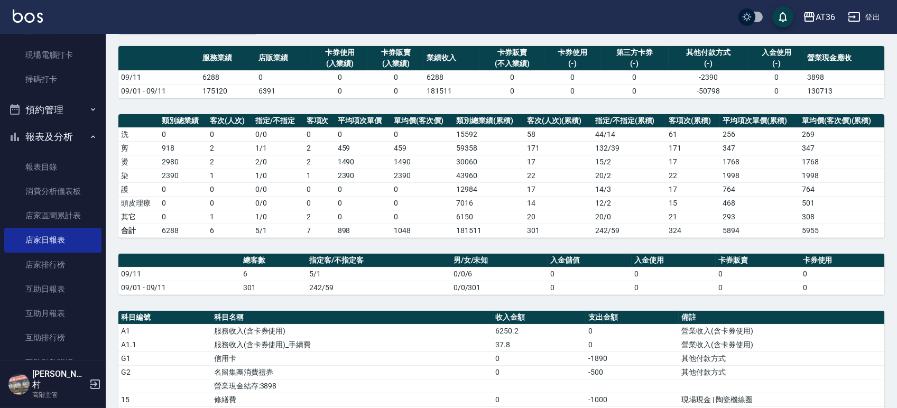
scroll to position [70, 0]
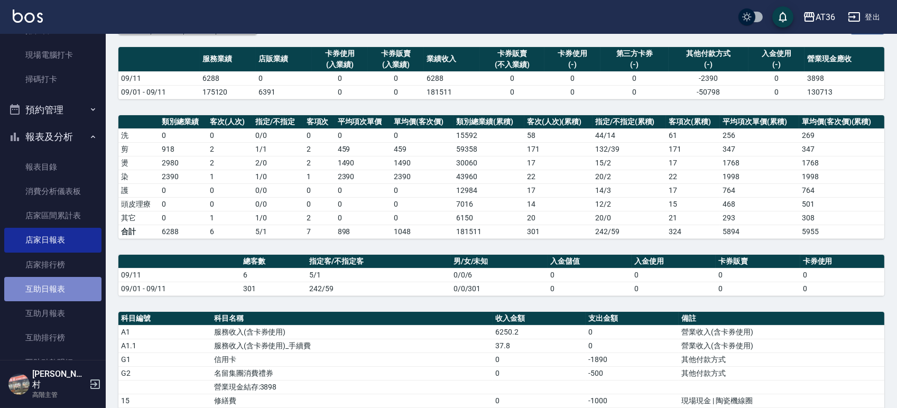
click at [54, 293] on link "互助日報表" at bounding box center [52, 289] width 97 height 24
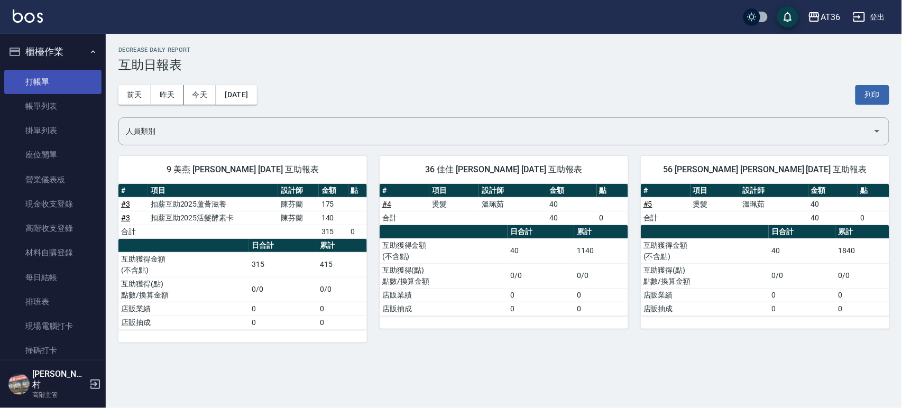
click at [49, 81] on link "打帳單" at bounding box center [52, 82] width 97 height 24
